Goal: Check status

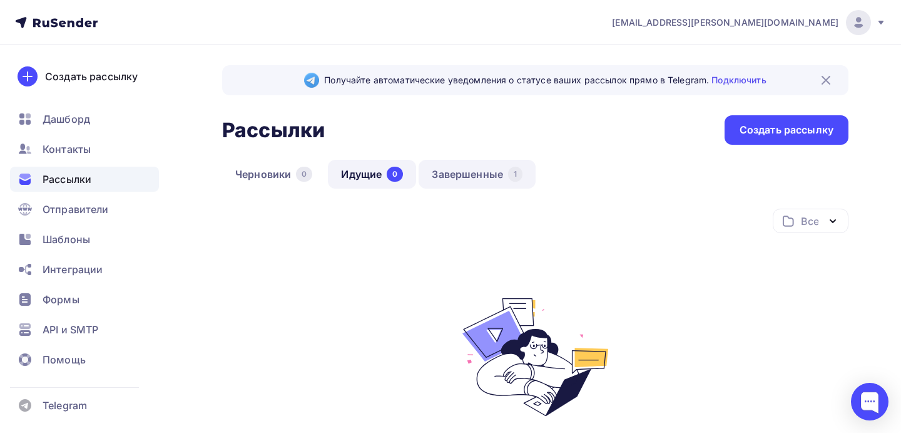
click at [478, 168] on link "Завершенные 1" at bounding box center [477, 174] width 117 height 29
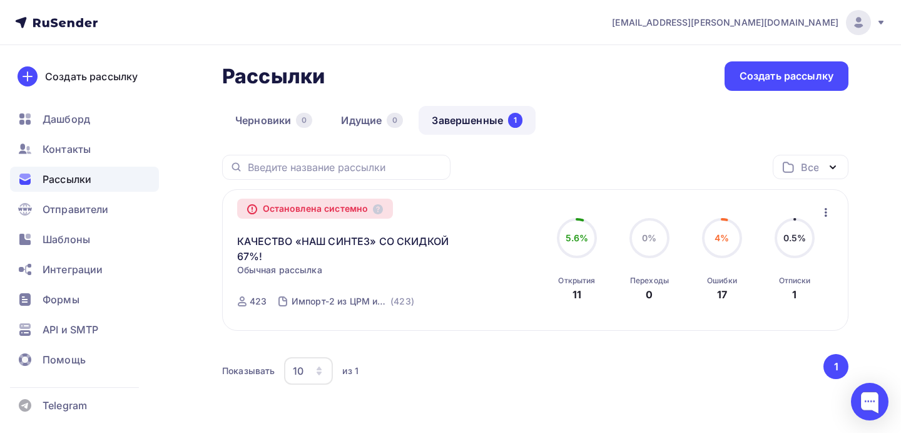
scroll to position [56, 0]
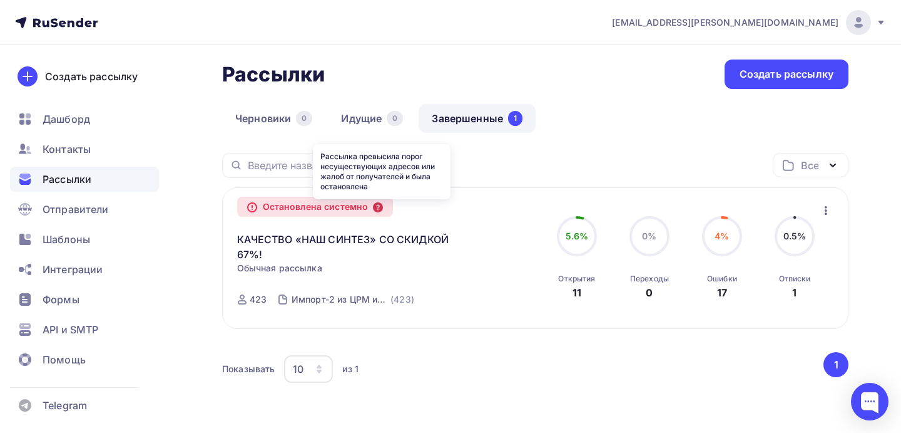
click at [381, 208] on icon at bounding box center [378, 207] width 10 height 10
click at [826, 212] on icon "button" at bounding box center [826, 210] width 15 height 15
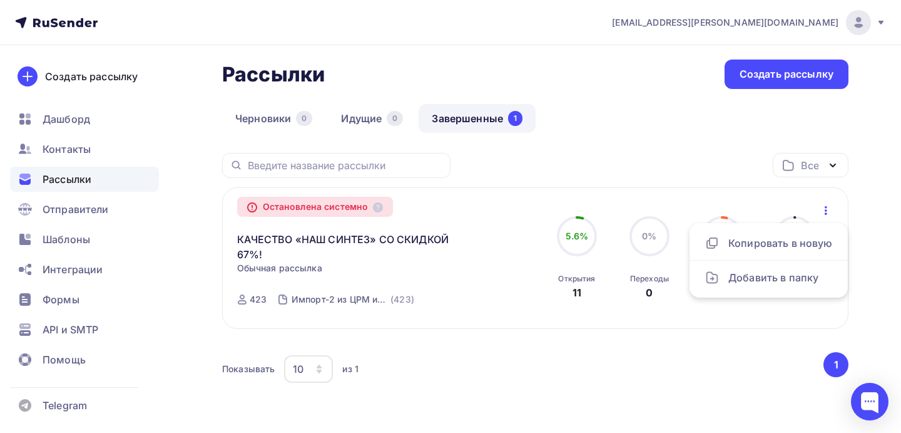
click at [802, 190] on div "Остановлена системно КАЧЕСТВО «НАШ СИНТЕЗ» СО СКИДКОЙ 67%! Копировать в новую О…" at bounding box center [535, 257] width 627 height 141
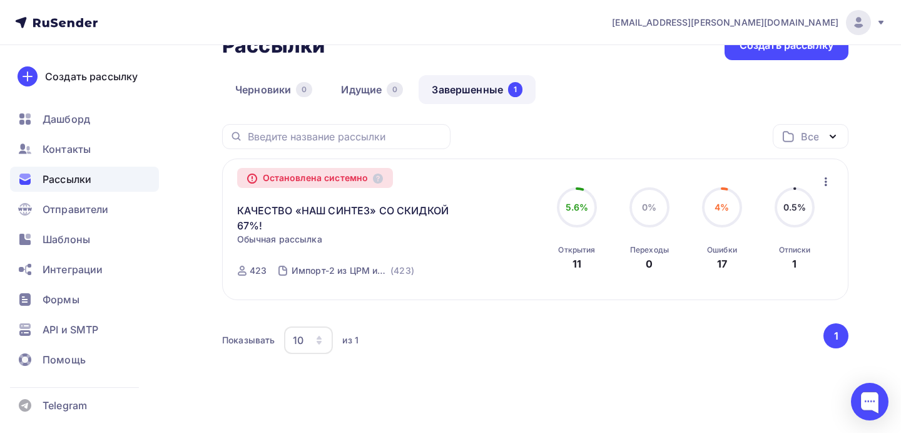
scroll to position [98, 0]
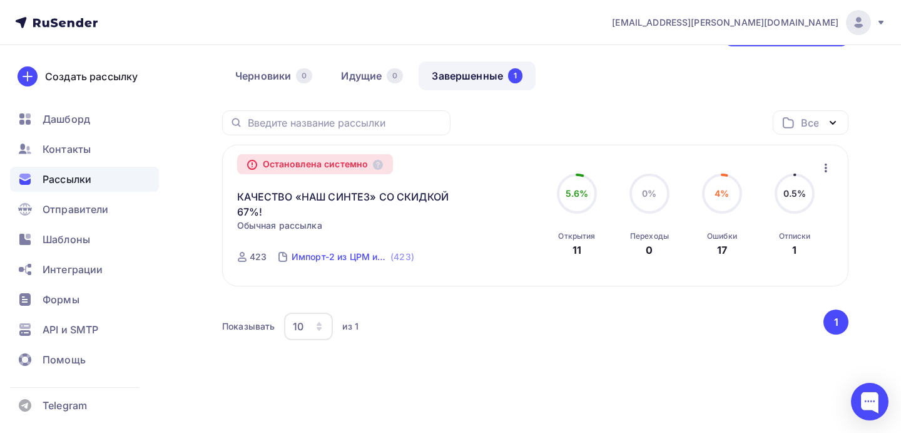
click at [403, 254] on div "(423)" at bounding box center [403, 256] width 24 height 13
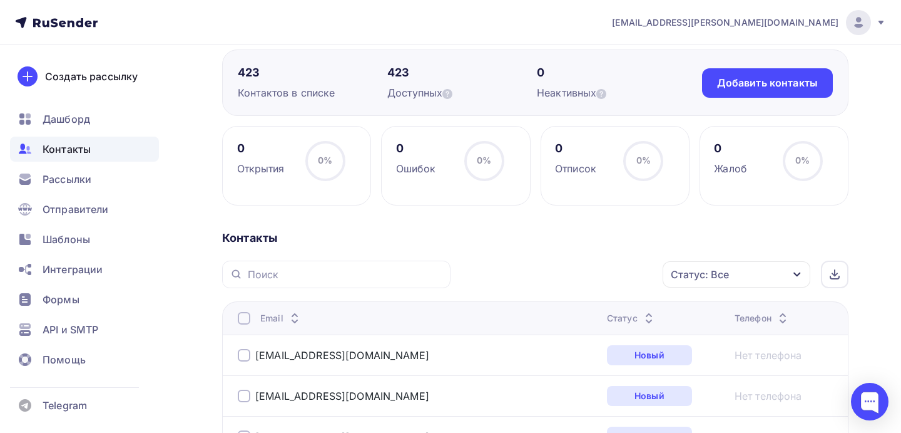
scroll to position [41, 0]
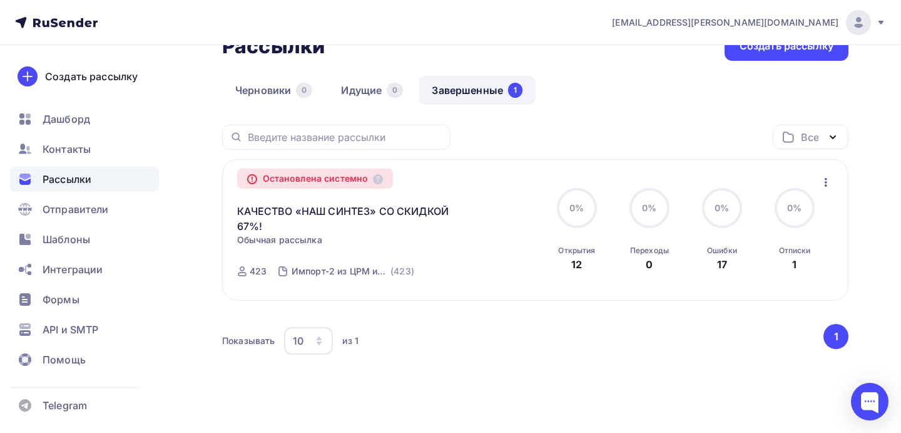
scroll to position [104, 0]
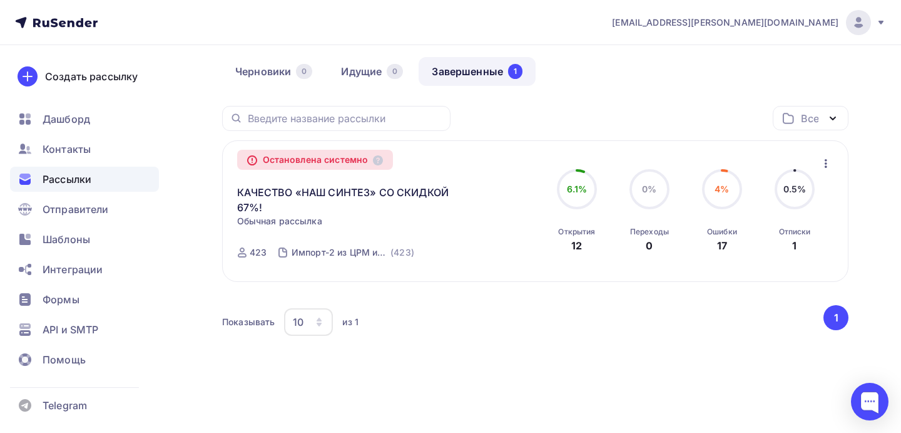
click at [722, 186] on span "4%" at bounding box center [722, 188] width 14 height 11
